Goal: Transaction & Acquisition: Download file/media

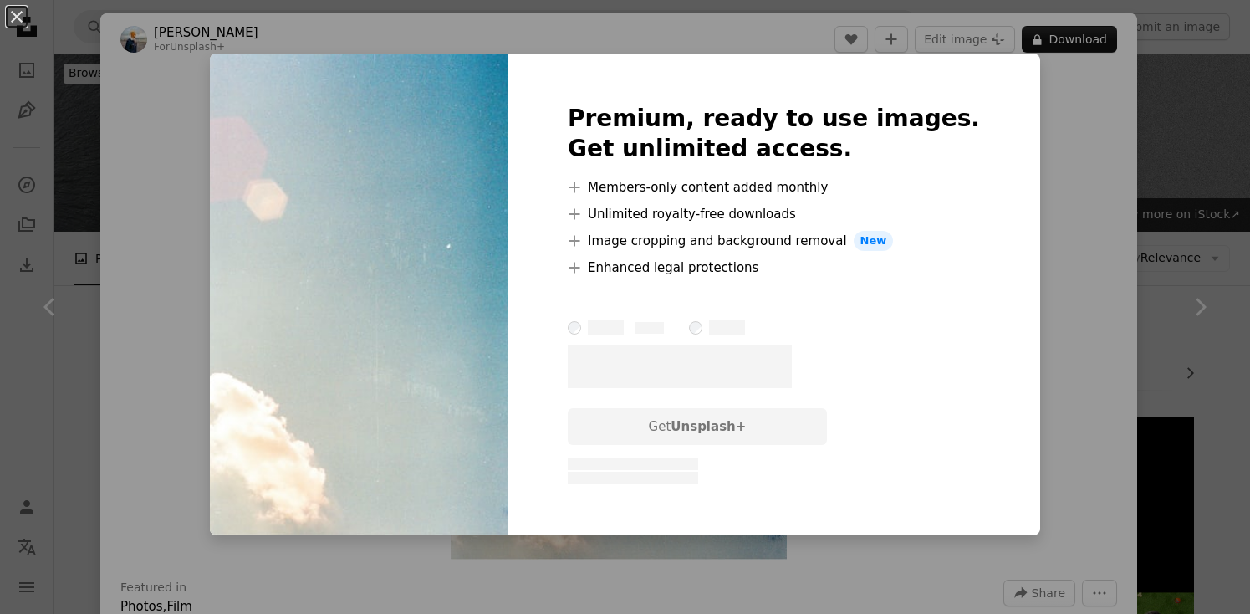
scroll to position [1170, 0]
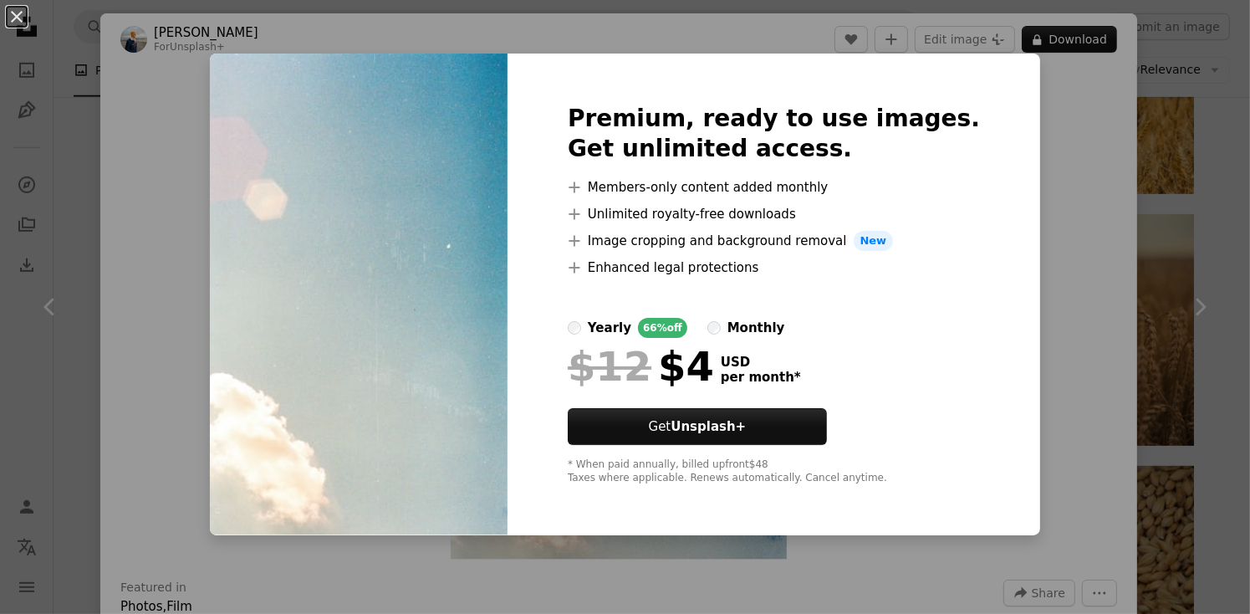
click at [1101, 89] on div "An X shape Premium, ready to use images. Get unlimited access. A plus sign Memb…" at bounding box center [625, 307] width 1250 height 614
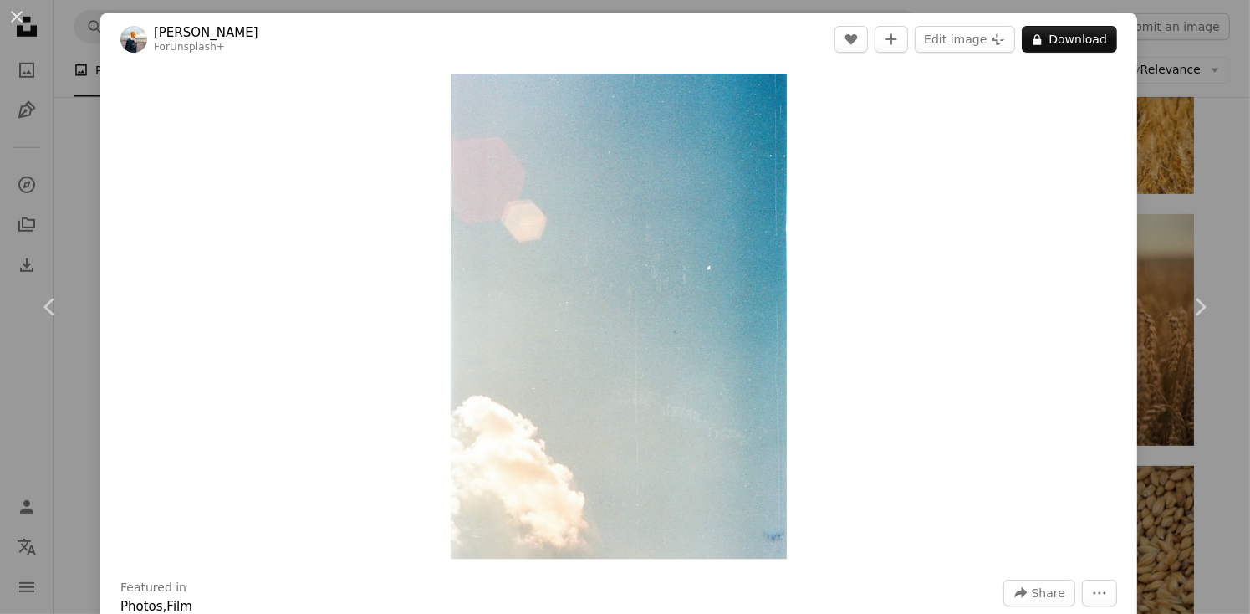
scroll to position [537, 0]
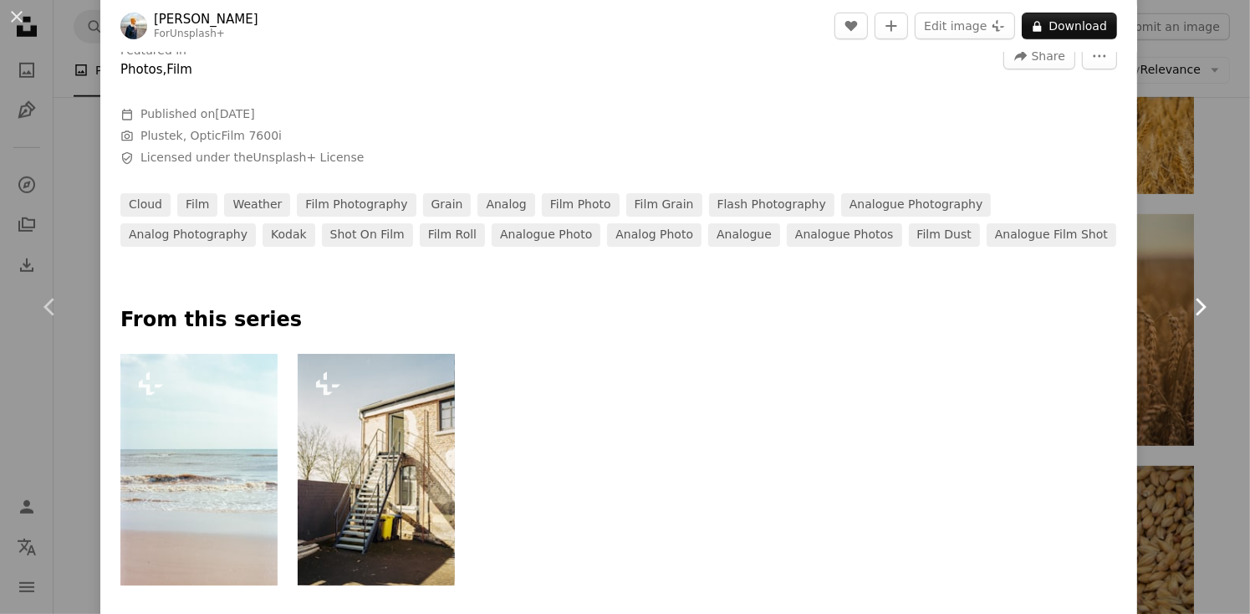
click at [1184, 229] on link "Chevron right" at bounding box center [1200, 307] width 100 height 161
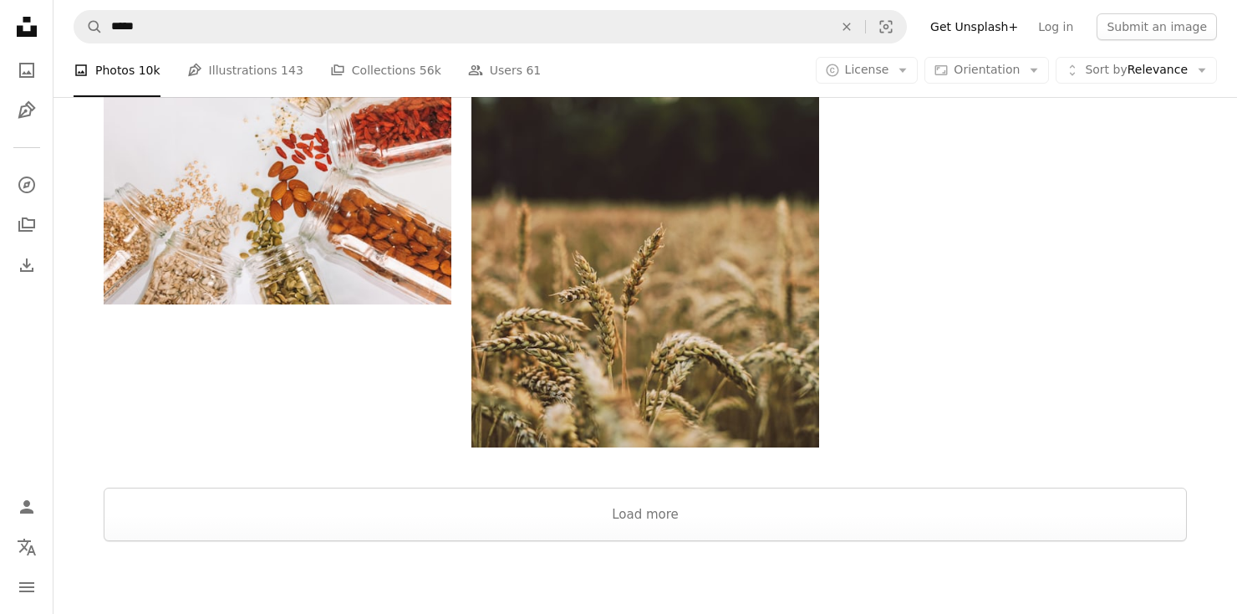
scroll to position [2883, 0]
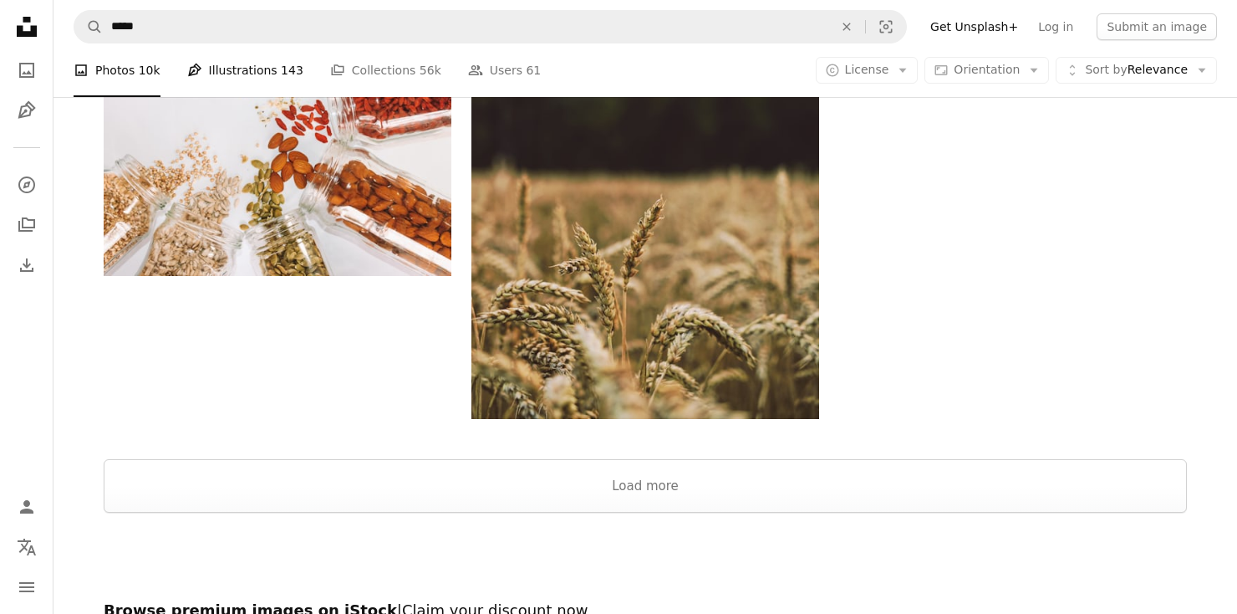
click at [251, 74] on link "Pen Tool Illustrations 143" at bounding box center [245, 70] width 116 height 54
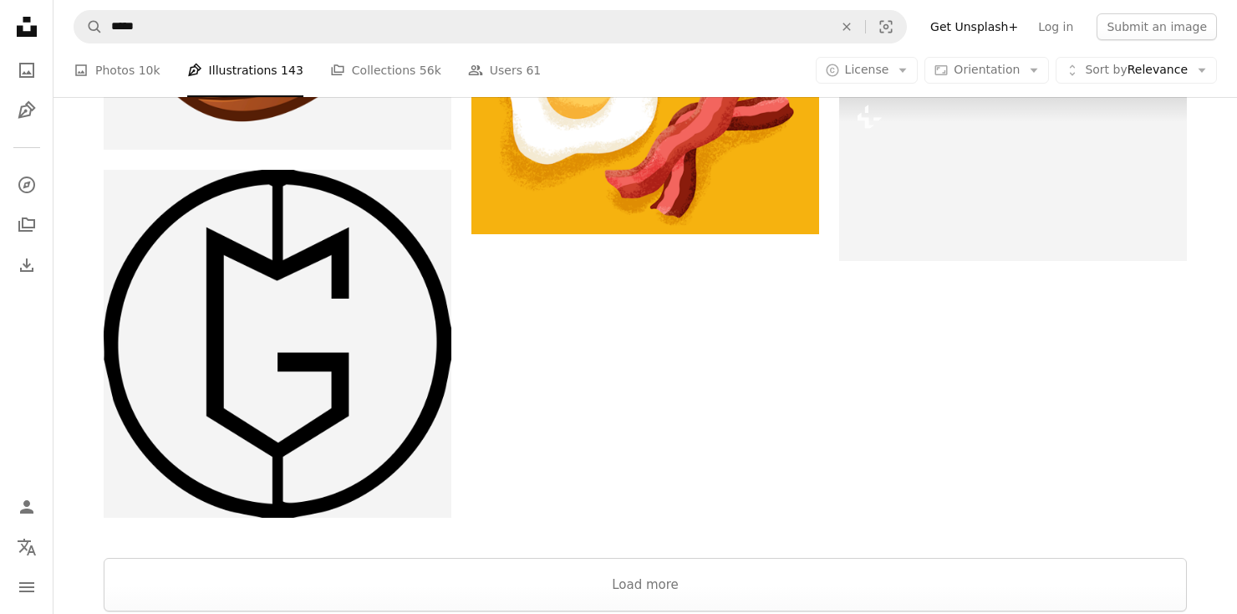
scroll to position [2662, 0]
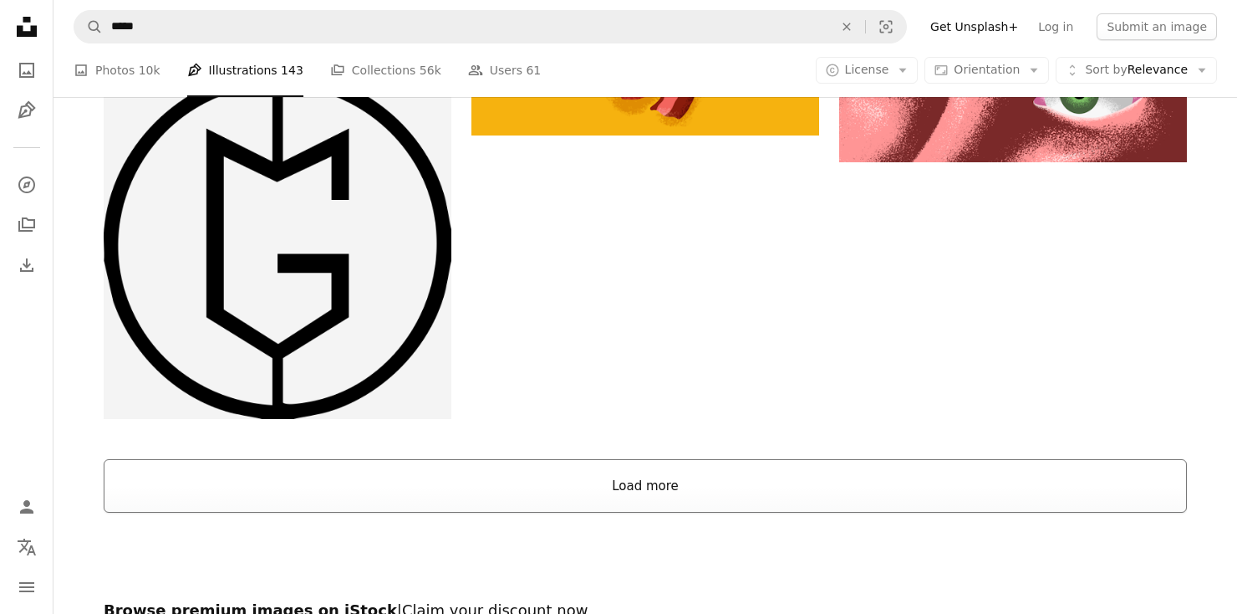
click at [629, 459] on button "Load more" at bounding box center [645, 486] width 1083 height 54
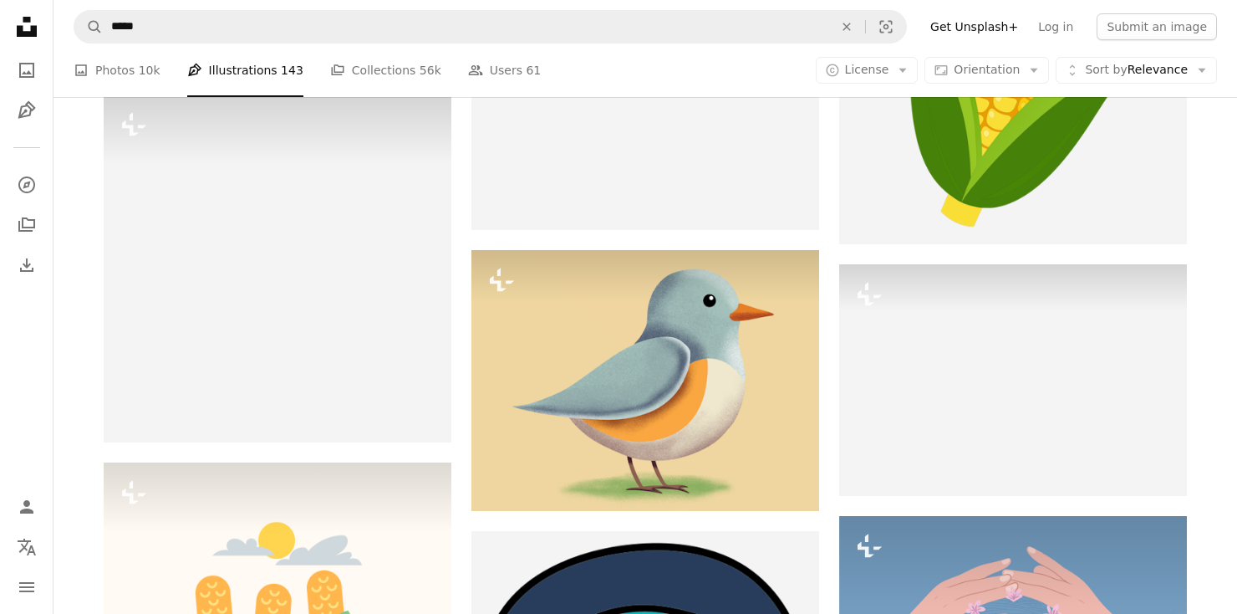
scroll to position [4416, 0]
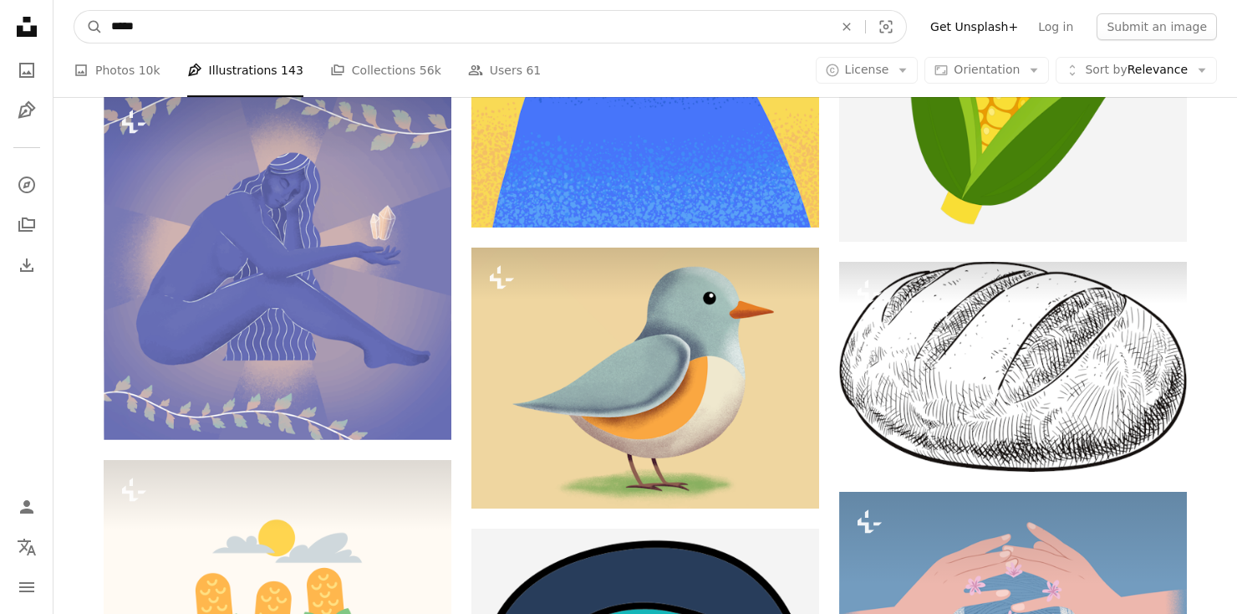
drag, startPoint x: 186, startPoint y: 37, endPoint x: 60, endPoint y: 21, distance: 127.2
click at [60, 21] on nav "A magnifying glass ***** An X shape Visual search Filters Get Unsplash+ Log in …" at bounding box center [646, 27] width 1184 height 54
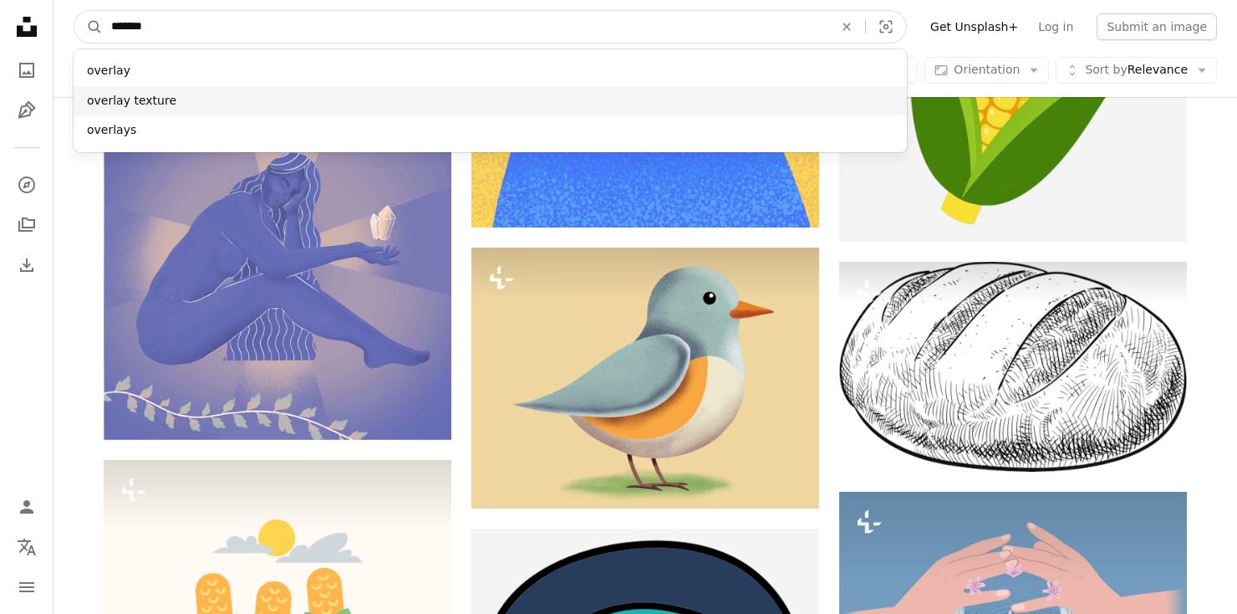
type input "*******"
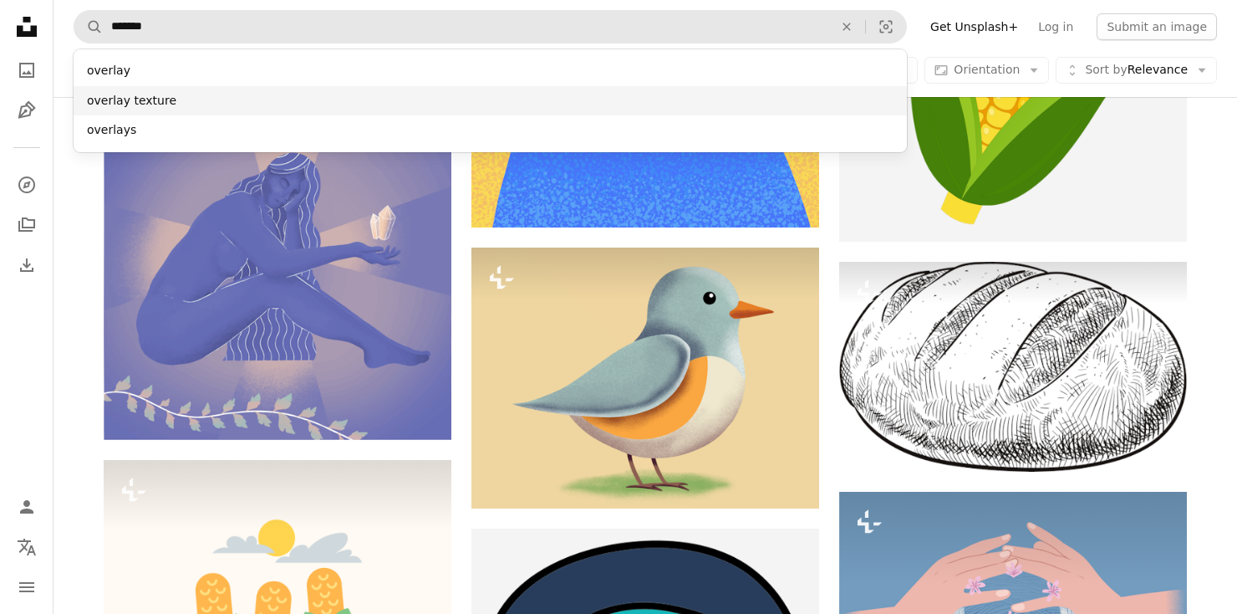
click at [95, 94] on div "overlay texture" at bounding box center [491, 101] width 834 height 30
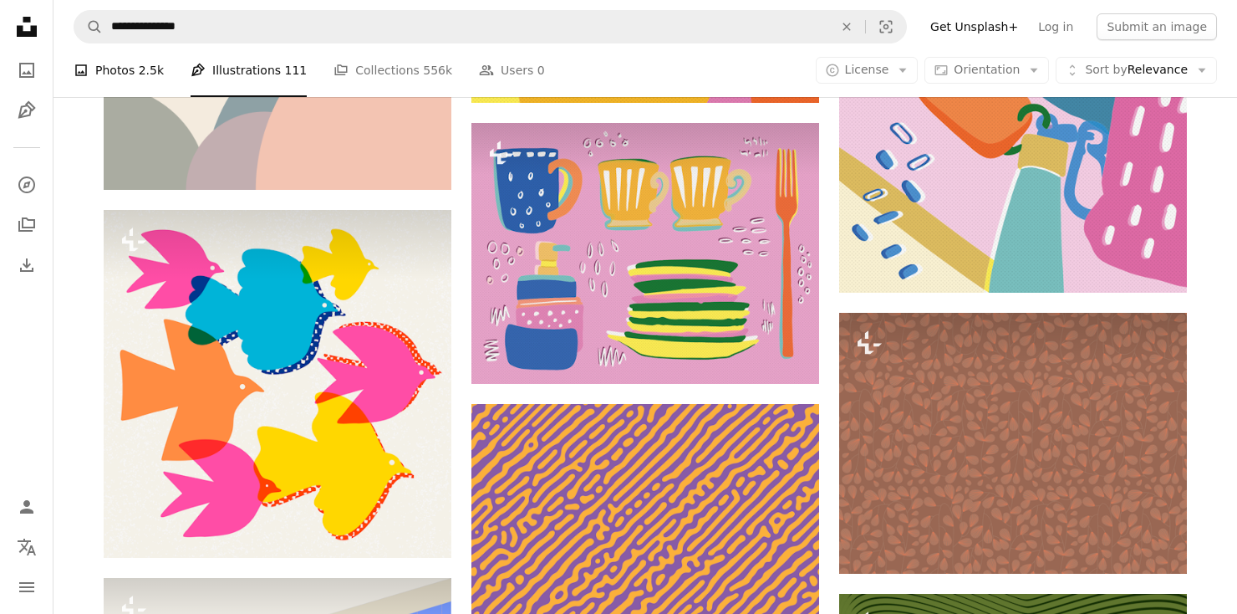
scroll to position [1099, 0]
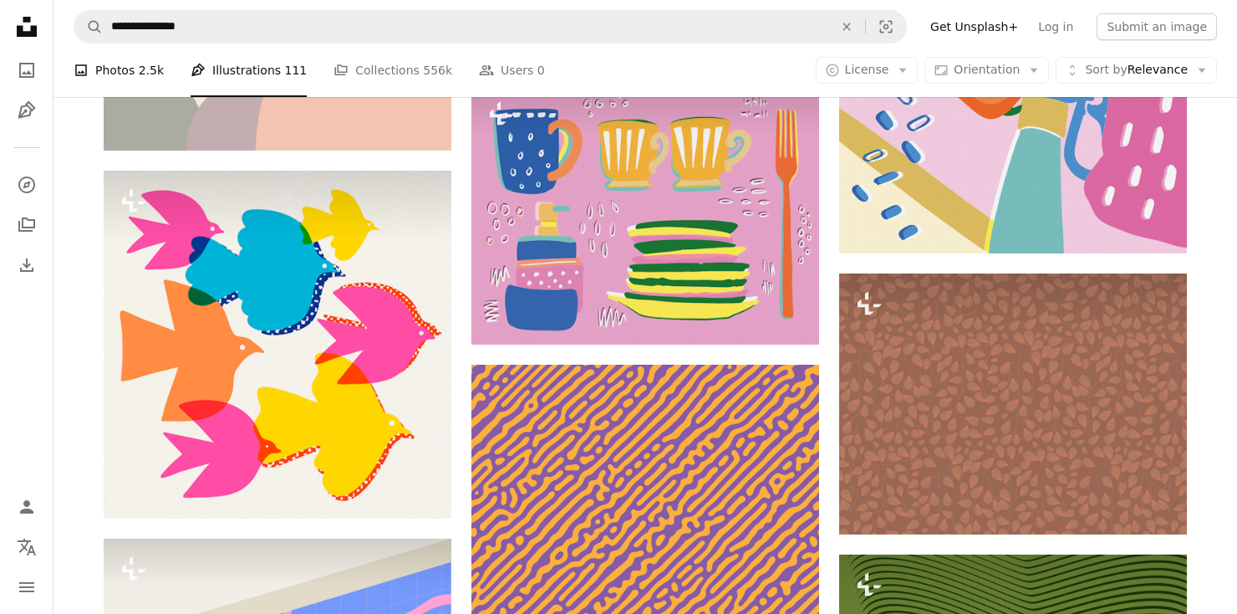
click at [129, 65] on link "A photo Photos 2.5k" at bounding box center [119, 70] width 90 height 54
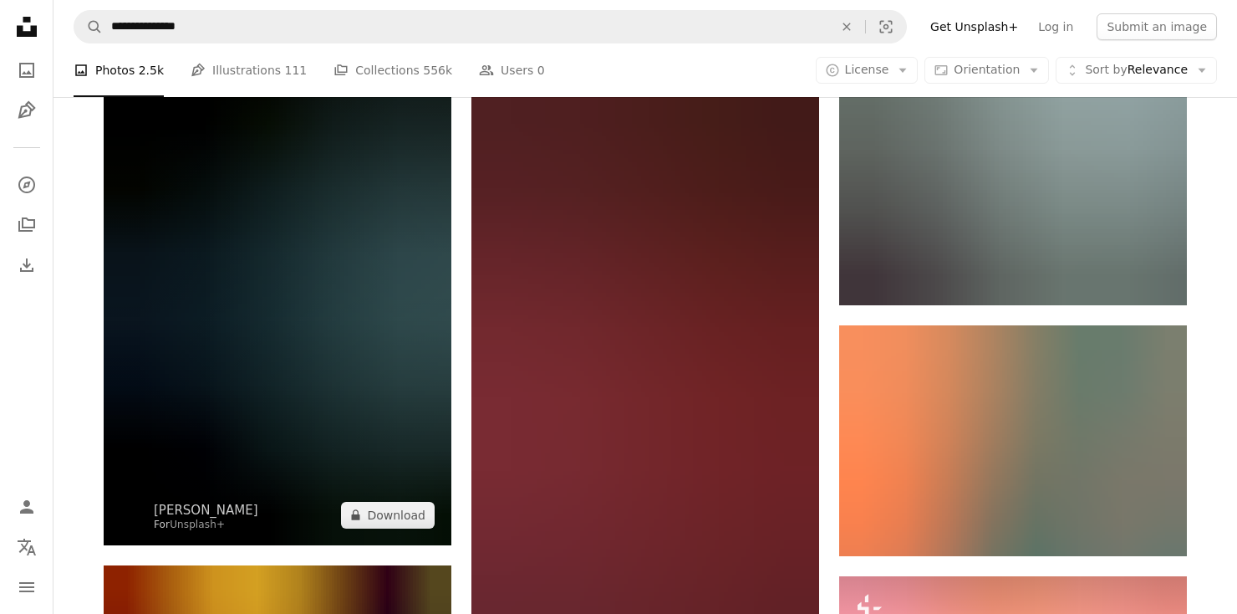
scroll to position [1632, 0]
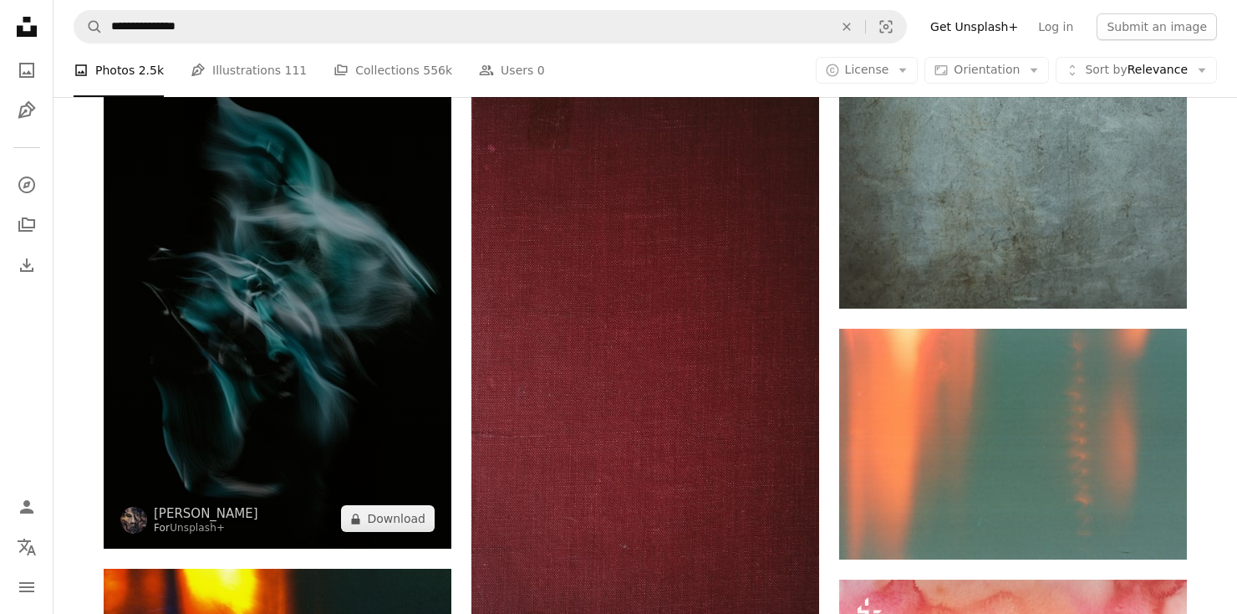
click at [287, 262] on img at bounding box center [278, 288] width 348 height 522
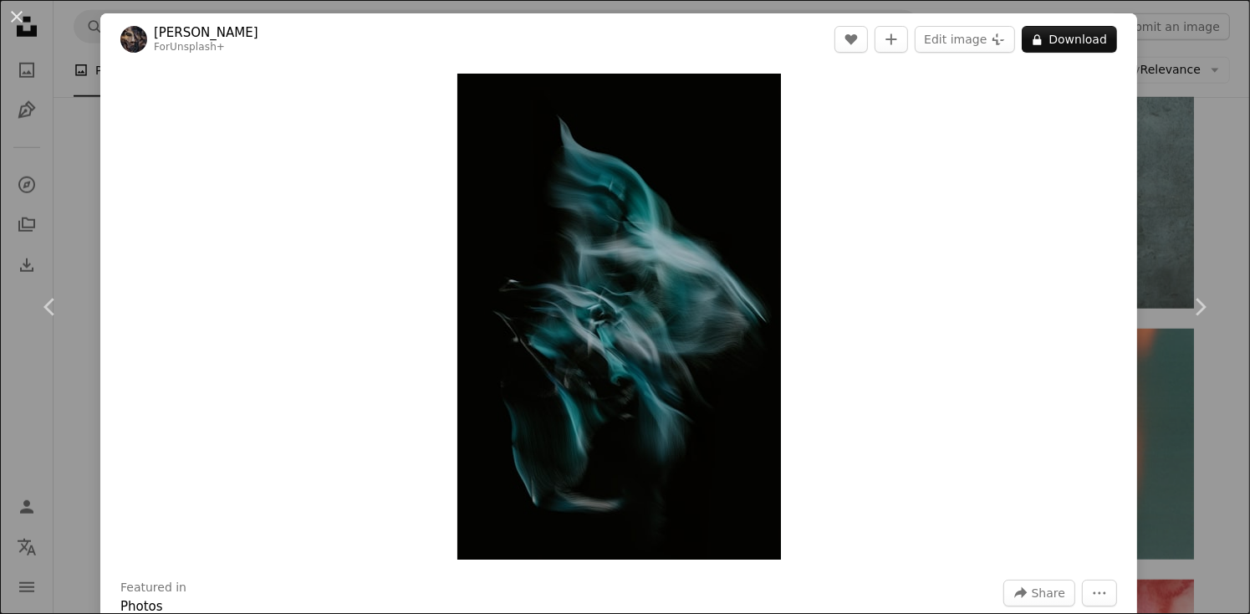
click at [1183, 177] on div "An X shape Chevron left Chevron right [PERSON_NAME] For Unsplash+ A heart A plu…" at bounding box center [625, 307] width 1250 height 614
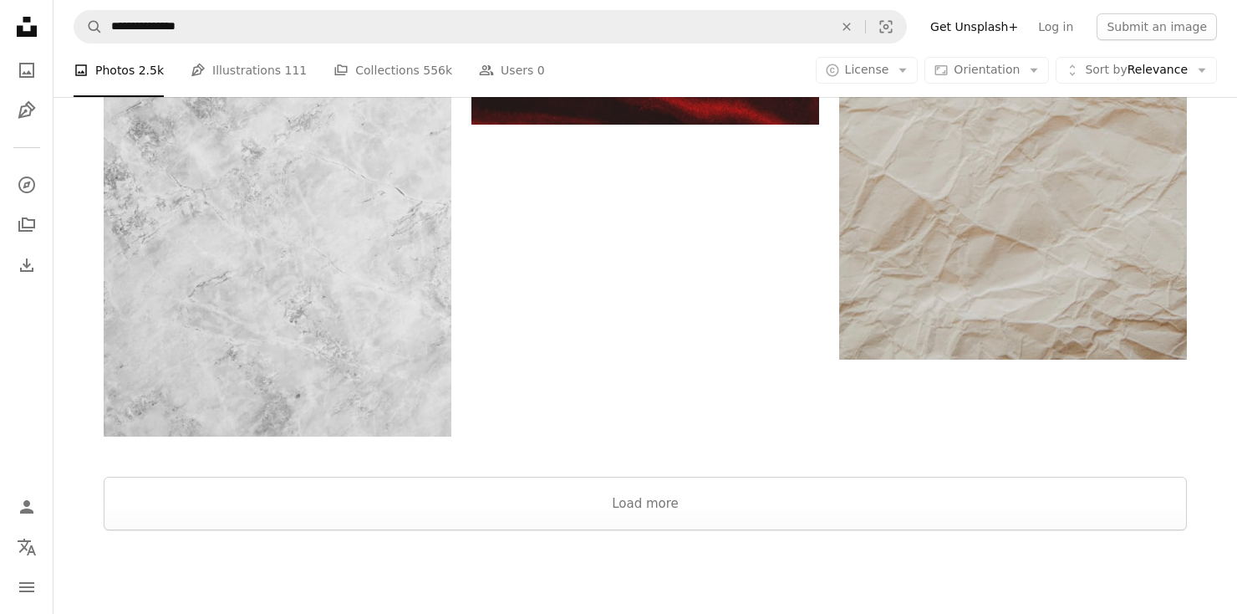
scroll to position [3165, 0]
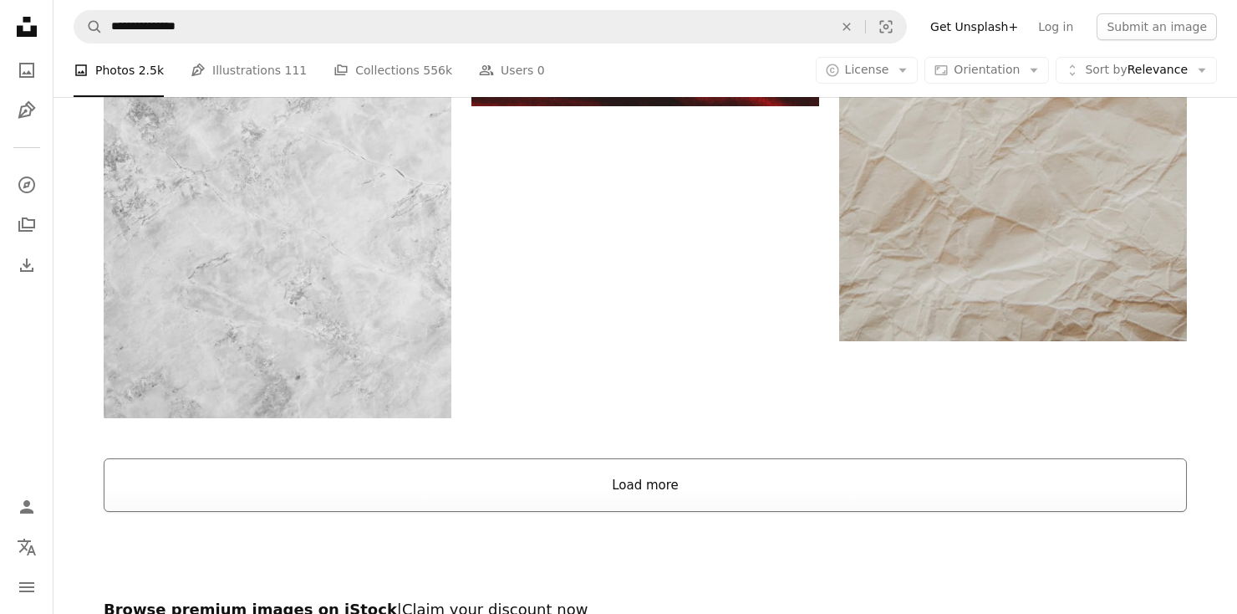
click at [793, 458] on button "Load more" at bounding box center [645, 485] width 1083 height 54
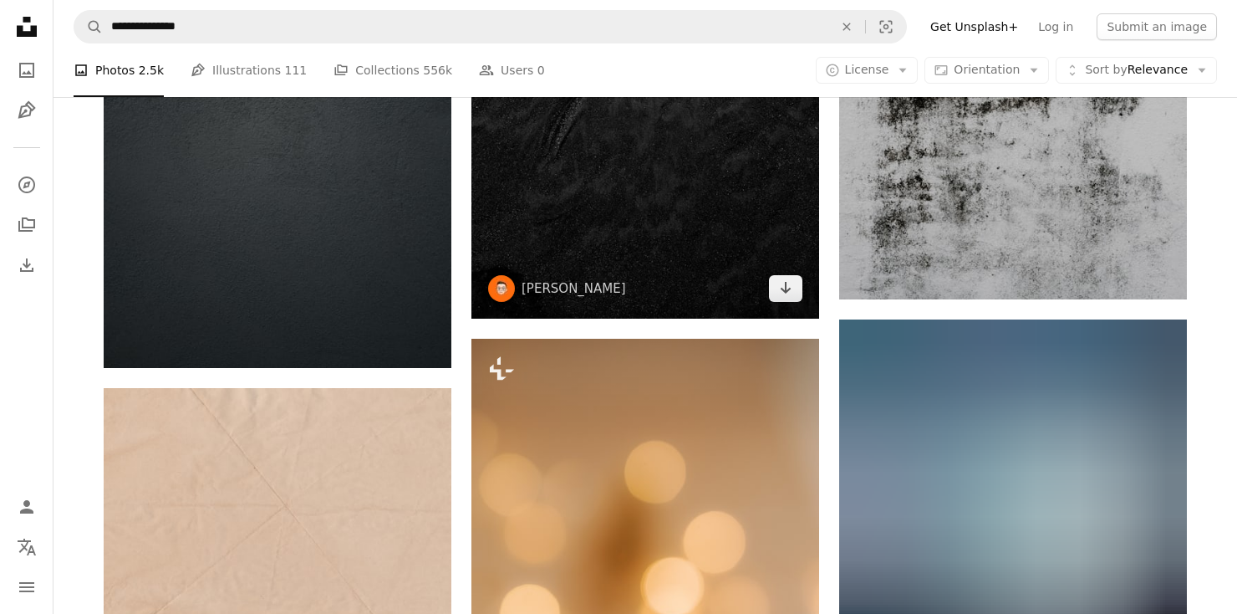
scroll to position [5037, 0]
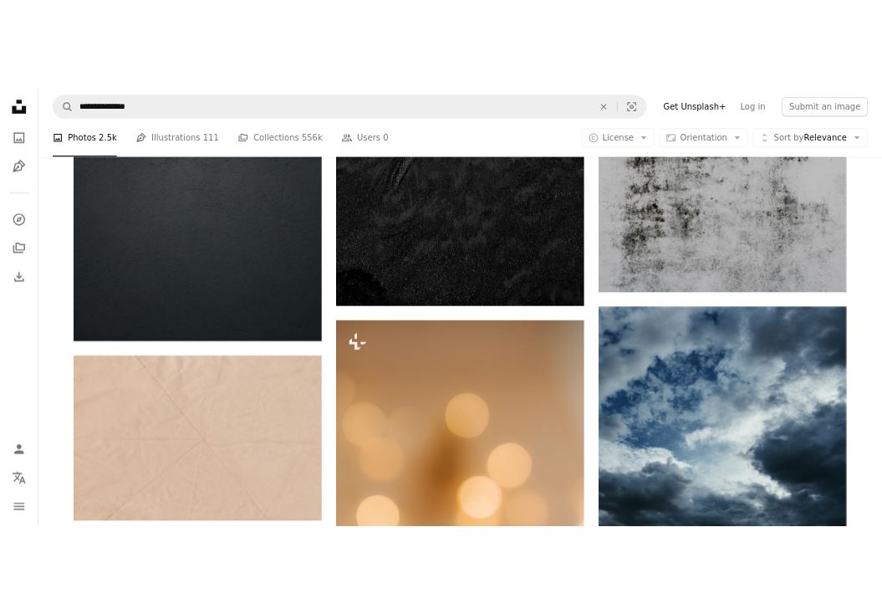
scroll to position [3749, 0]
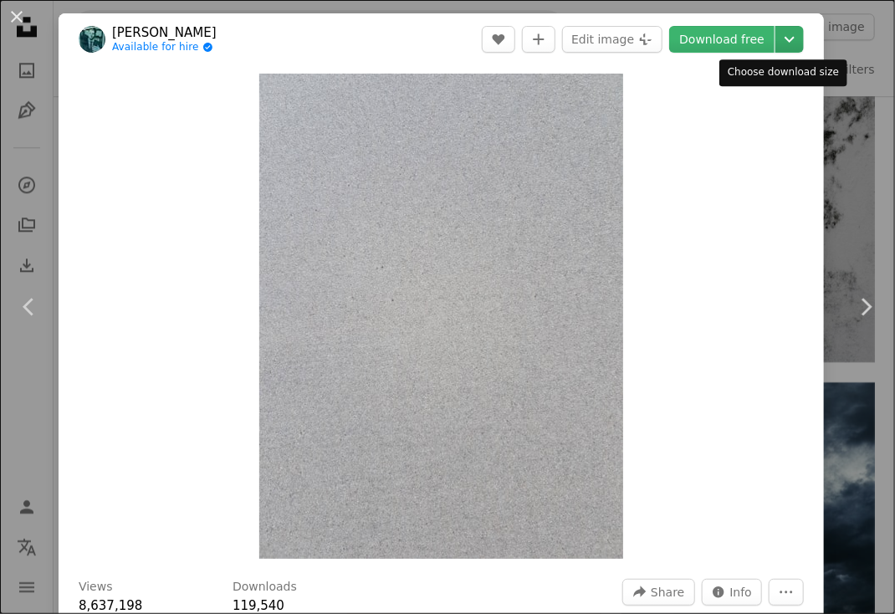
click at [778, 47] on icon "Chevron down" at bounding box center [789, 39] width 27 height 20
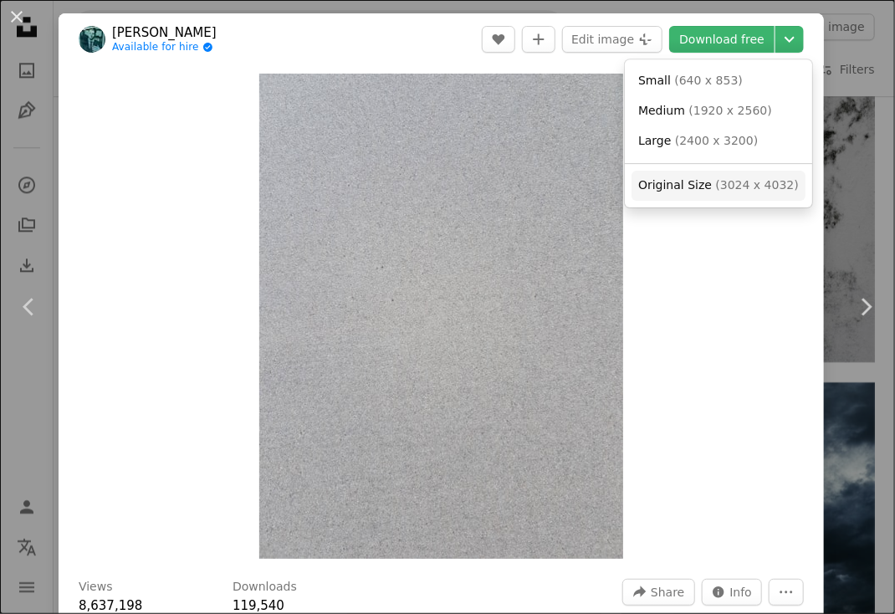
click at [721, 184] on span "( 3024 x 4032 )" at bounding box center [757, 184] width 83 height 13
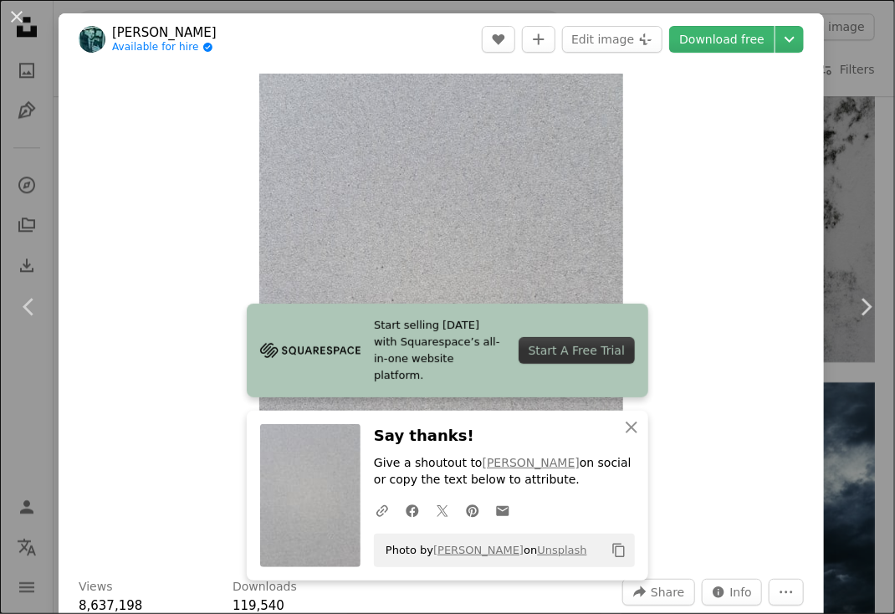
click at [847, 125] on div "An X shape Chevron left Chevron right Yan Ots Available for hire A checkmark in…" at bounding box center [447, 307] width 895 height 614
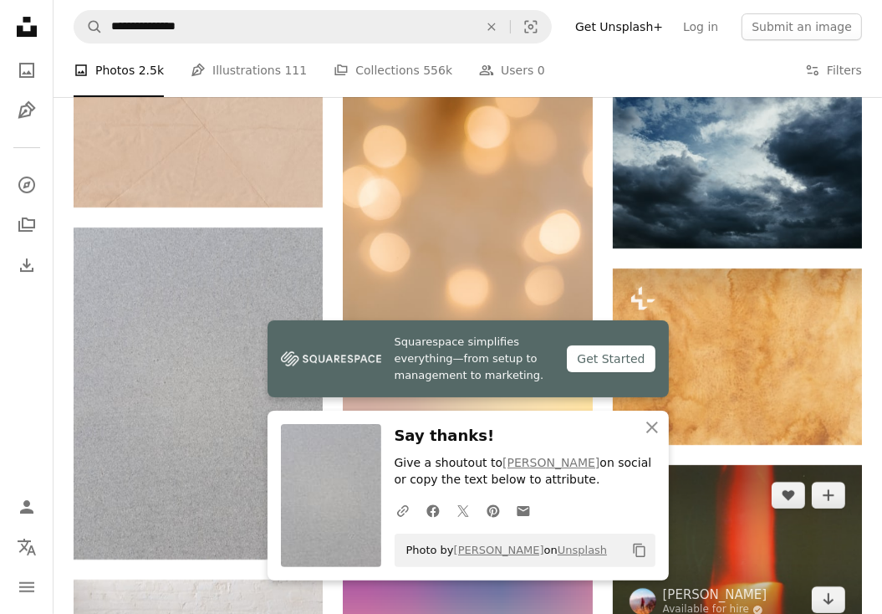
scroll to position [4101, 0]
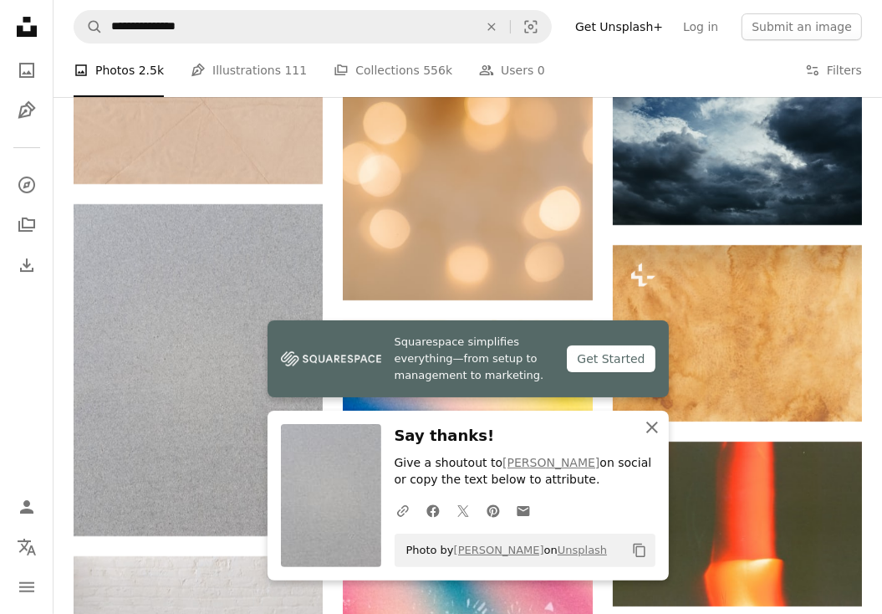
click at [659, 435] on icon "An X shape" at bounding box center [652, 427] width 20 height 20
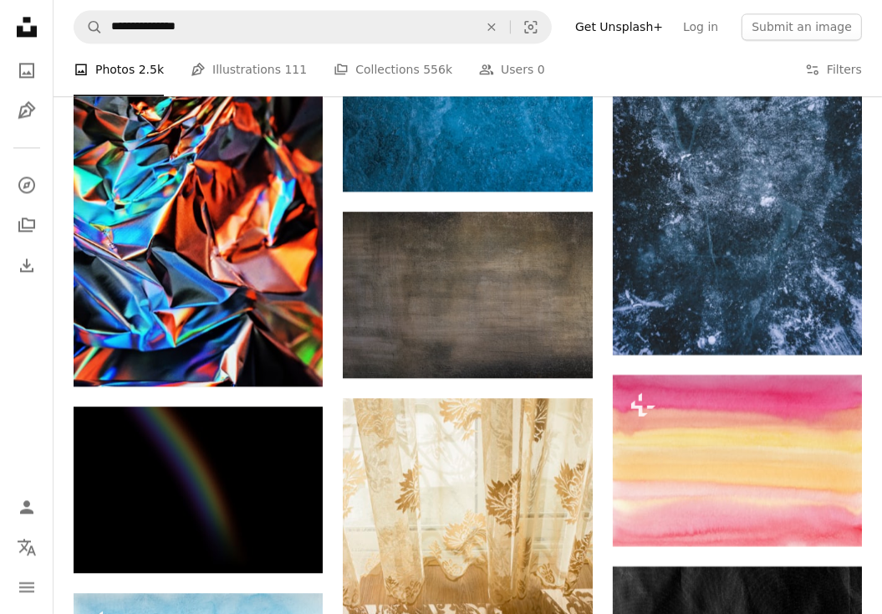
scroll to position [7110, 0]
